Goal: Check status: Check status

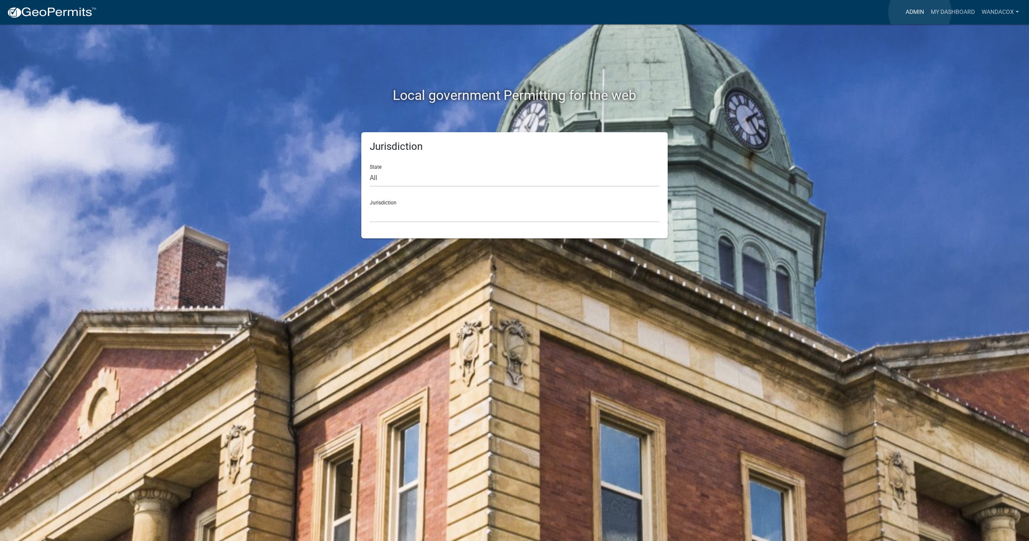
click at [920, 11] on link "Admin" at bounding box center [914, 12] width 25 height 16
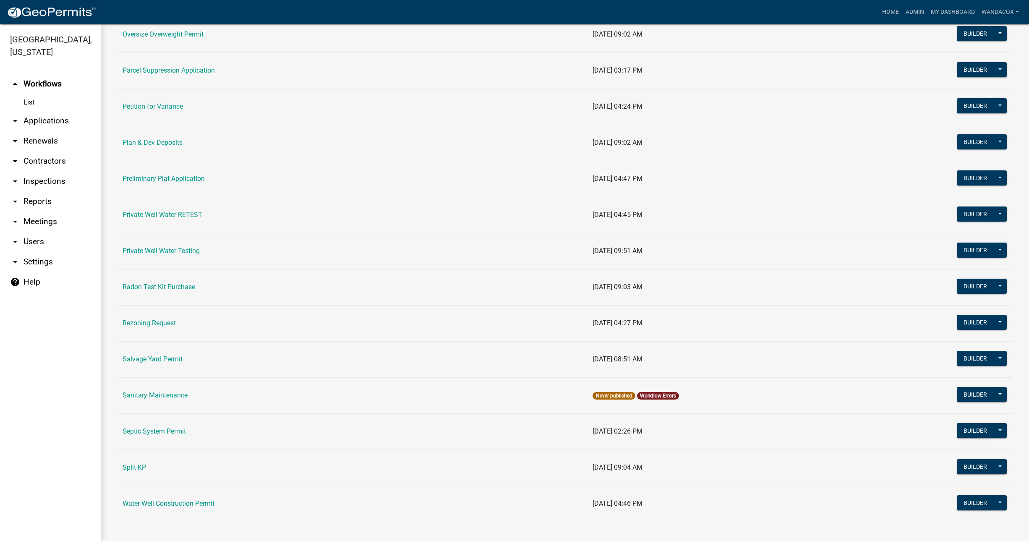
scroll to position [855, 0]
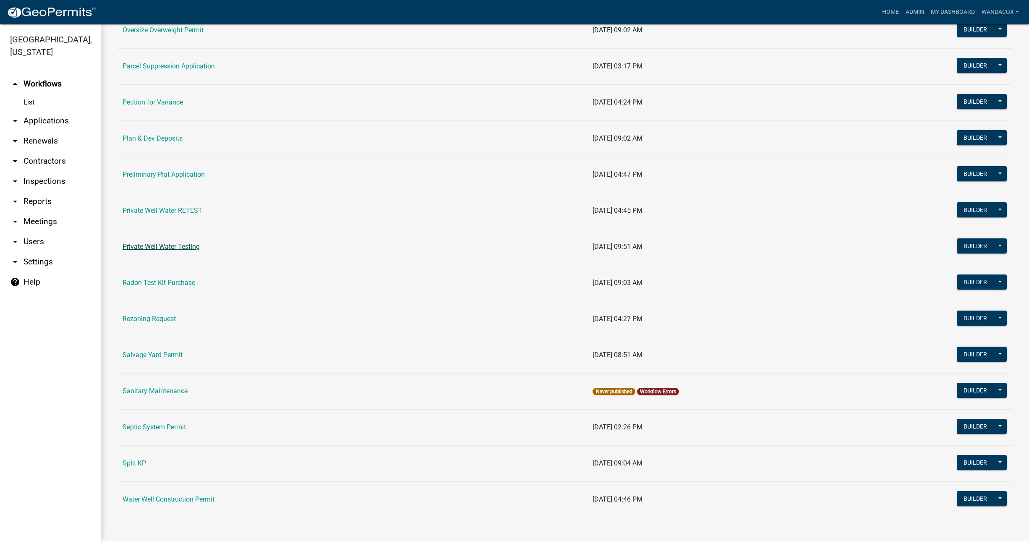
click at [176, 247] on link "Private Well Water Testing" at bounding box center [161, 247] width 77 height 8
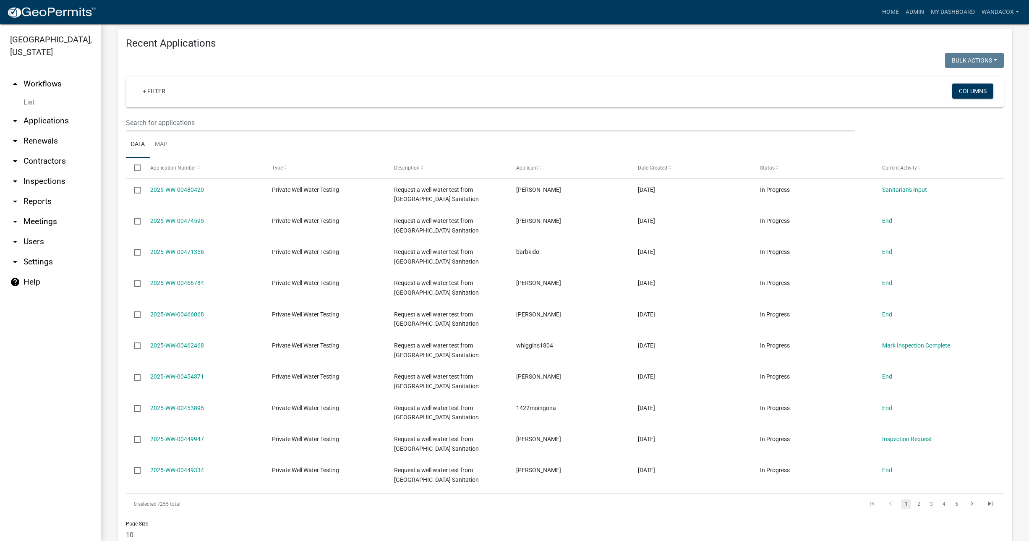
scroll to position [512, 0]
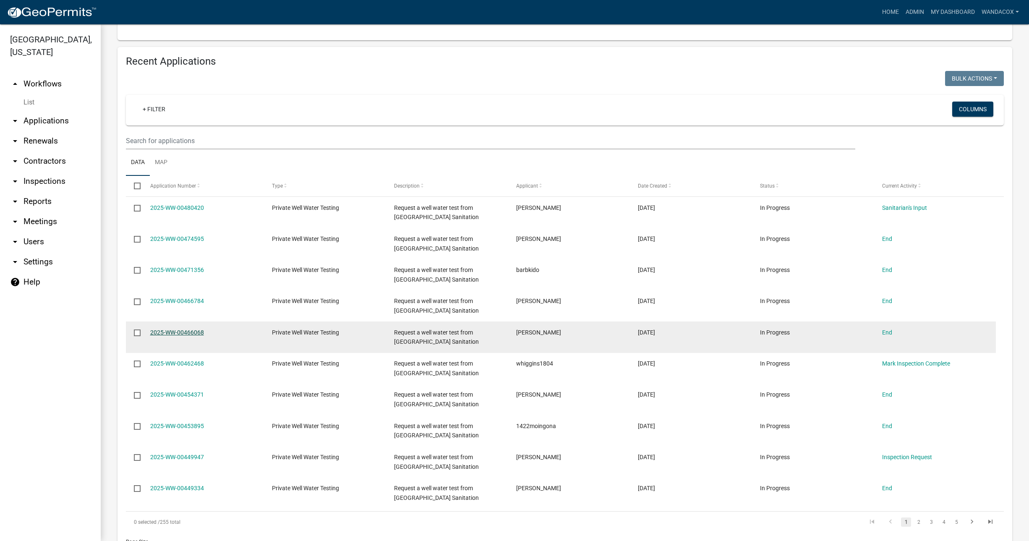
click at [192, 333] on link "2025-WW-00466068" at bounding box center [177, 332] width 54 height 7
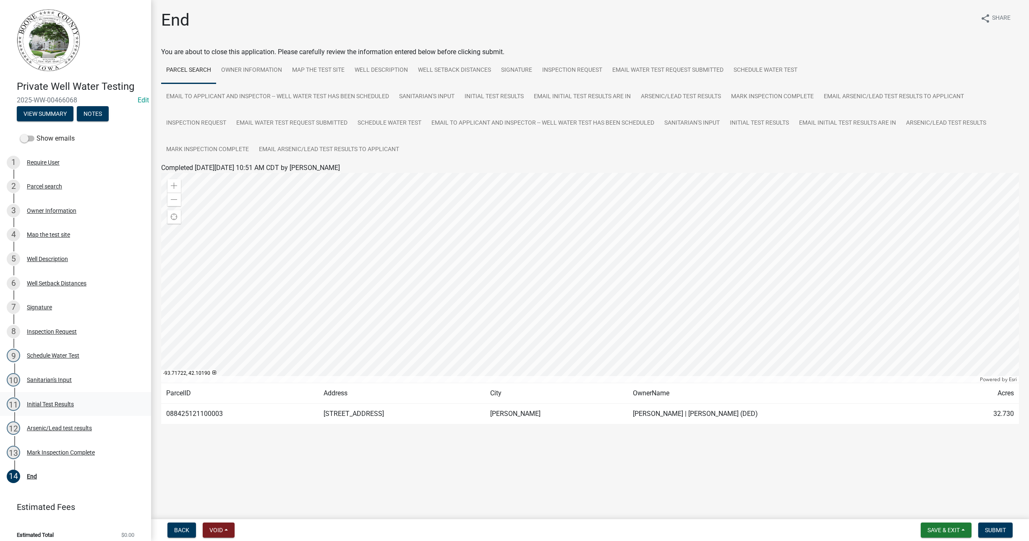
click at [55, 402] on div "Initial Test Results" at bounding box center [50, 404] width 47 height 6
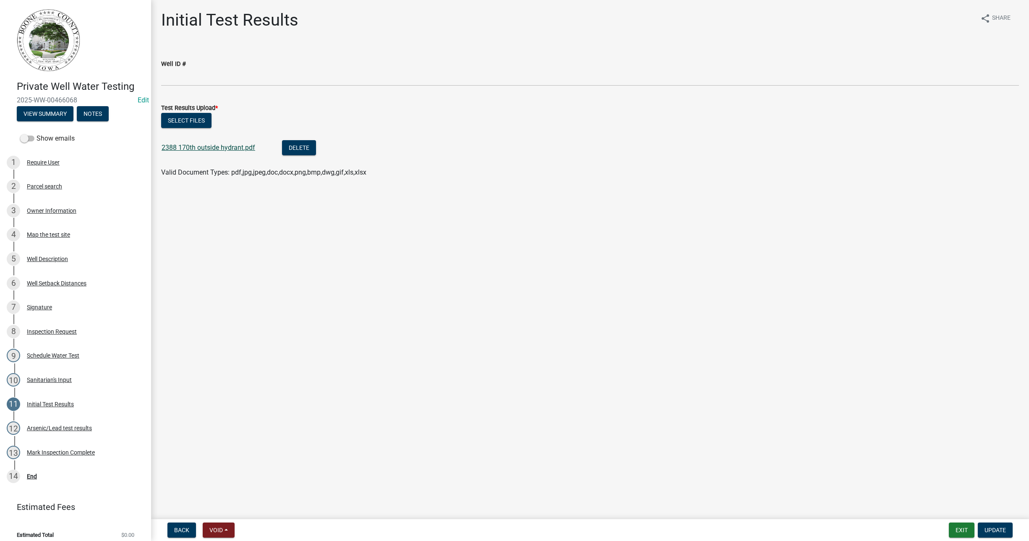
click at [203, 147] on link "2388 170th outside hydrant.pdf" at bounding box center [209, 148] width 94 height 8
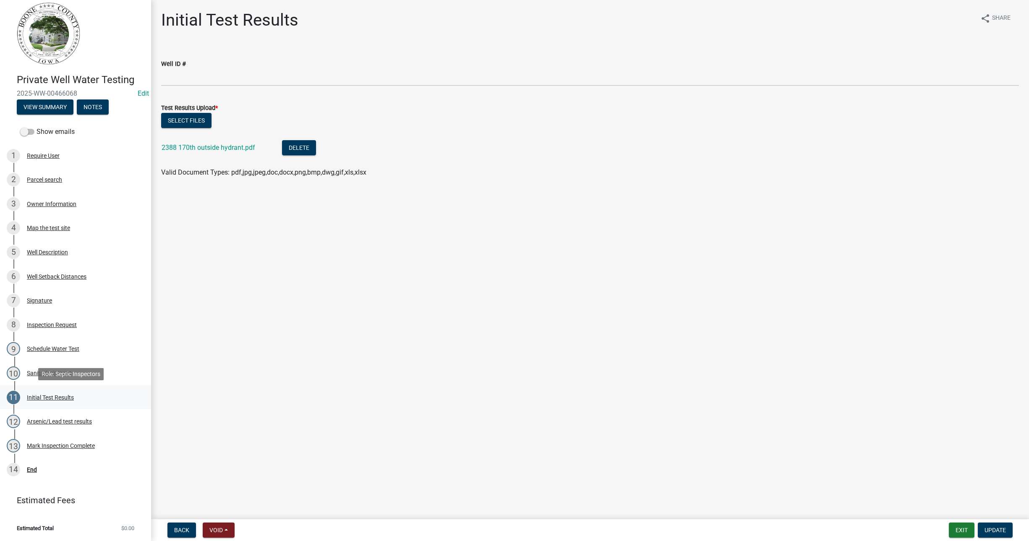
click at [53, 396] on div "Initial Test Results" at bounding box center [50, 397] width 47 height 6
click at [53, 101] on button "View Summary" at bounding box center [45, 106] width 57 height 15
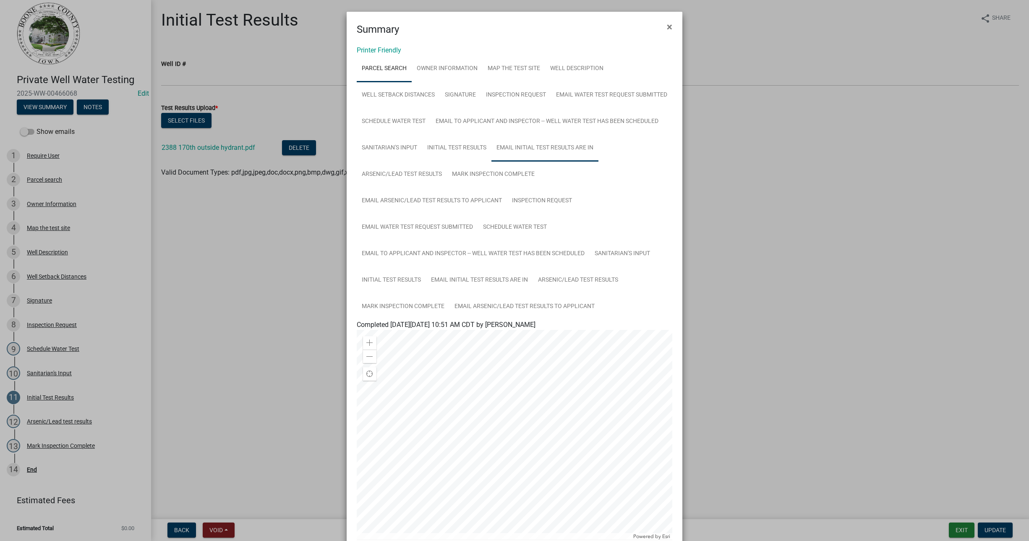
click at [491, 162] on link "Email initial test results are in" at bounding box center [544, 148] width 107 height 27
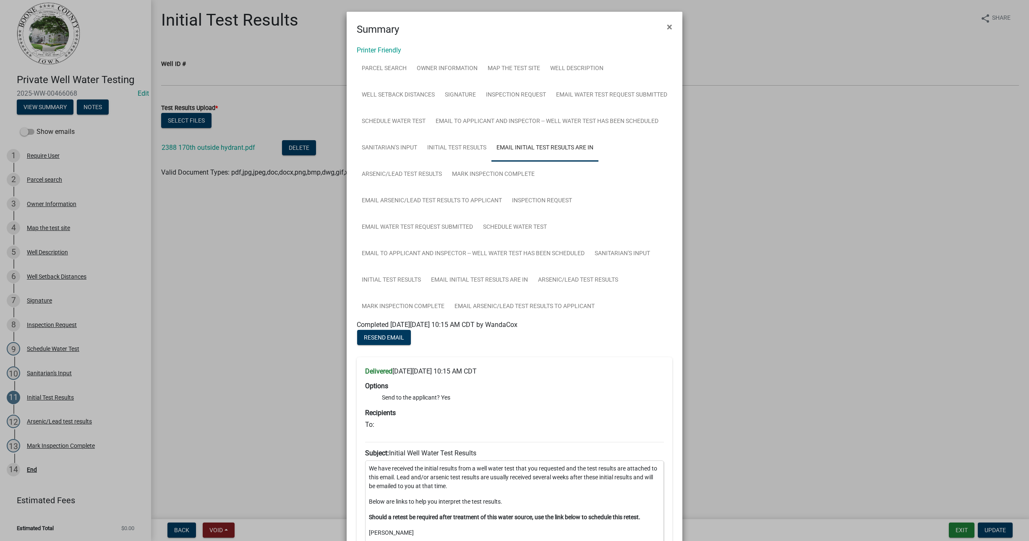
click at [214, 373] on ngb-modal-window "Summary × Printer Friendly Parcel search Owner Information Map the test site We…" at bounding box center [514, 270] width 1029 height 541
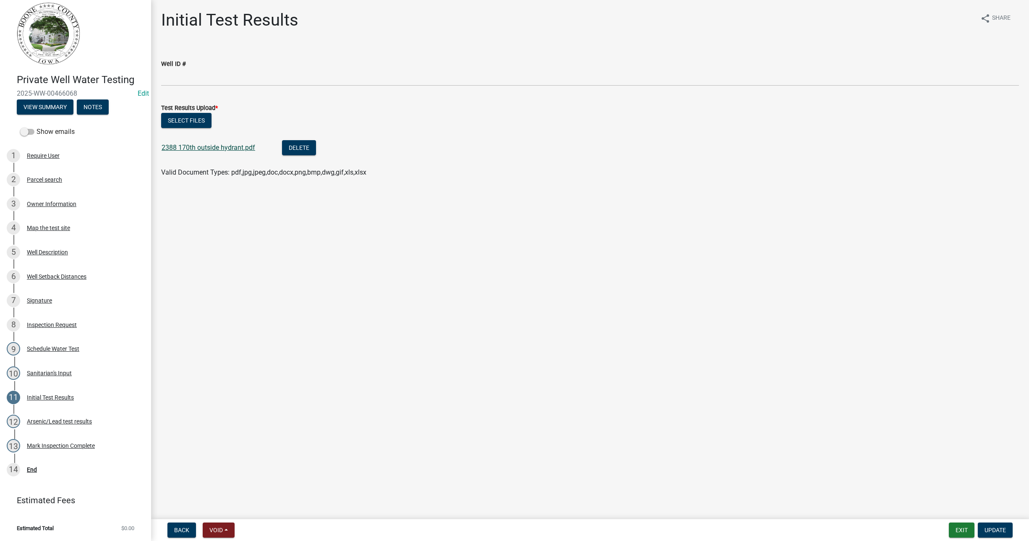
click at [210, 144] on link "2388 170th outside hydrant.pdf" at bounding box center [209, 148] width 94 height 8
